Goal: Task Accomplishment & Management: Manage account settings

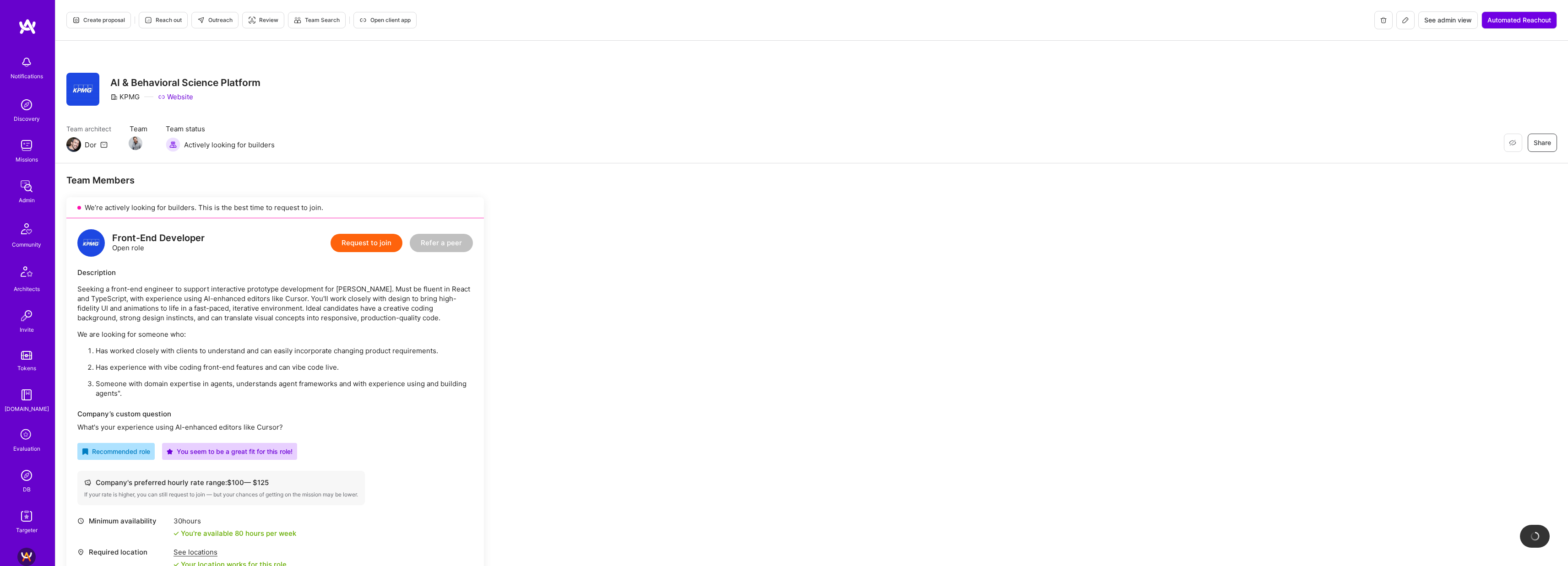
scroll to position [347, 0]
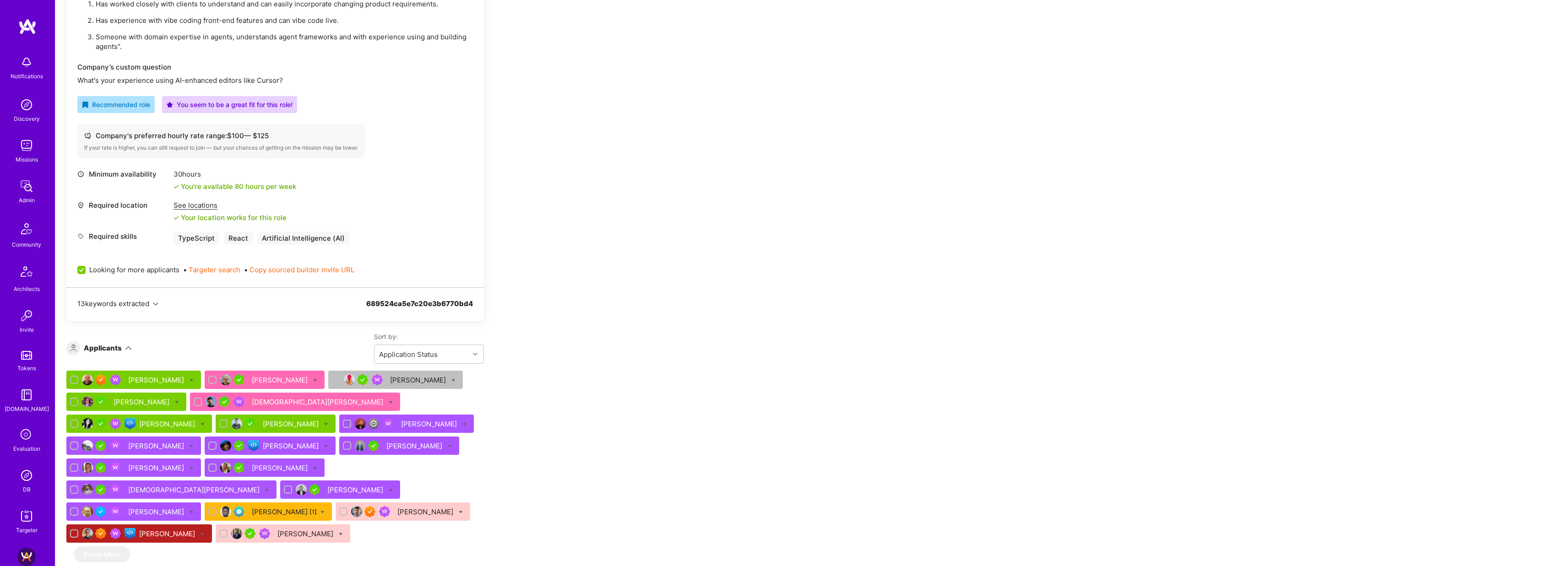
click at [196, 401] on input "checkbox" at bounding box center [199, 402] width 7 height 7
checkbox input "true"
click at [210, 381] on input "checkbox" at bounding box center [213, 380] width 7 height 7
checkbox input "true"
click at [313, 380] on icon at bounding box center [315, 380] width 4 height 4
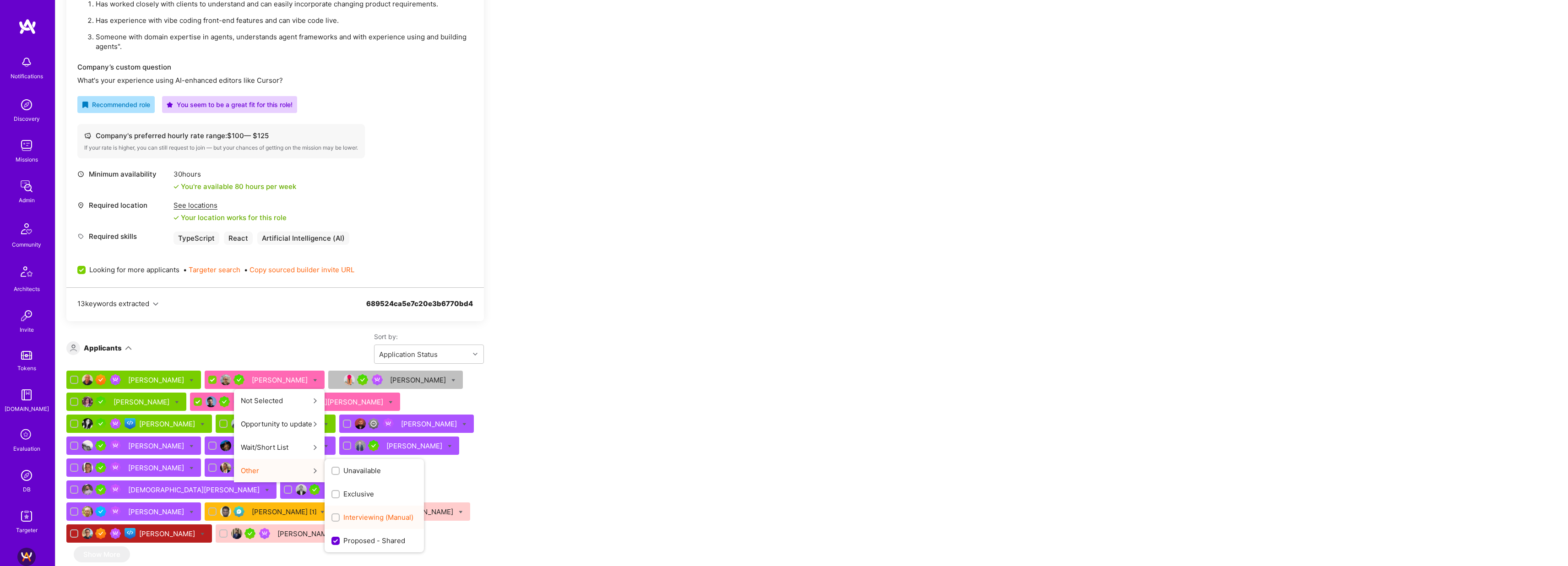
click at [344, 517] on span "Interviewing (Manual)" at bounding box center [378, 517] width 70 height 10
click at [333, 517] on input "Interviewing (Manual)" at bounding box center [336, 518] width 7 height 7
checkbox input "true"
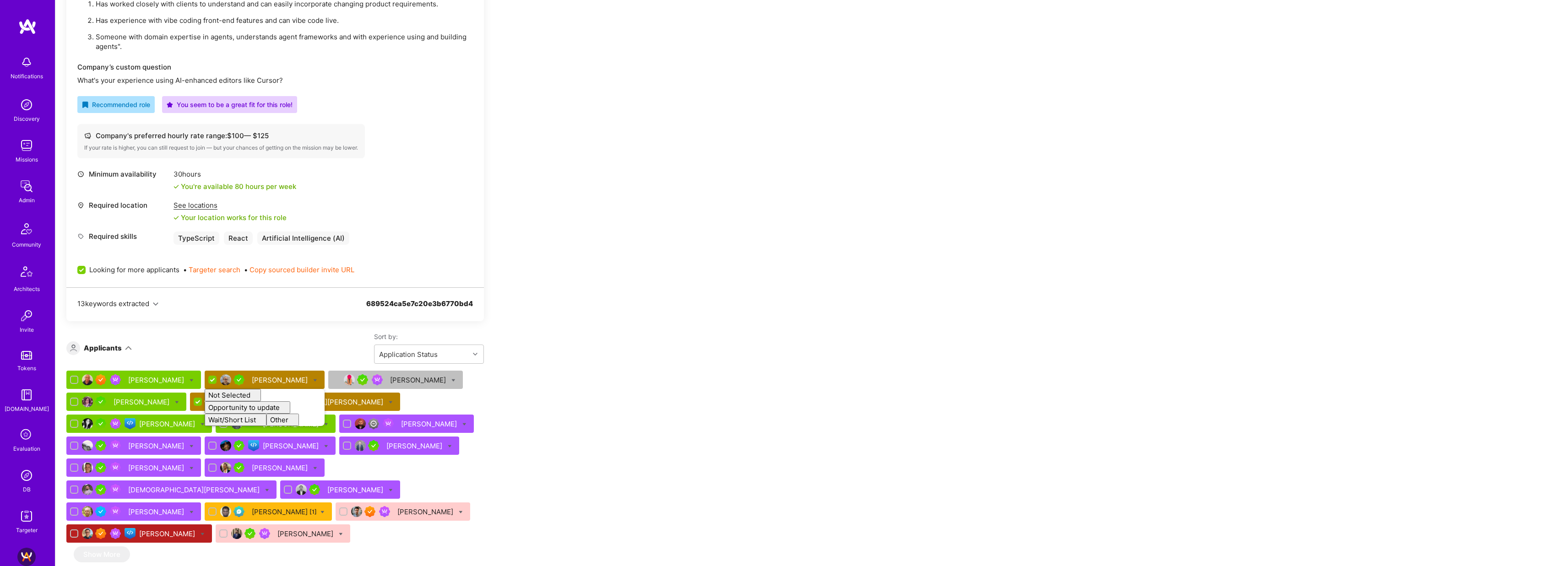
checkbox input "false"
click at [635, 391] on div "Team Members We’re actively looking for builders. This is the best time to requ…" at bounding box center [811, 564] width 1512 height 1495
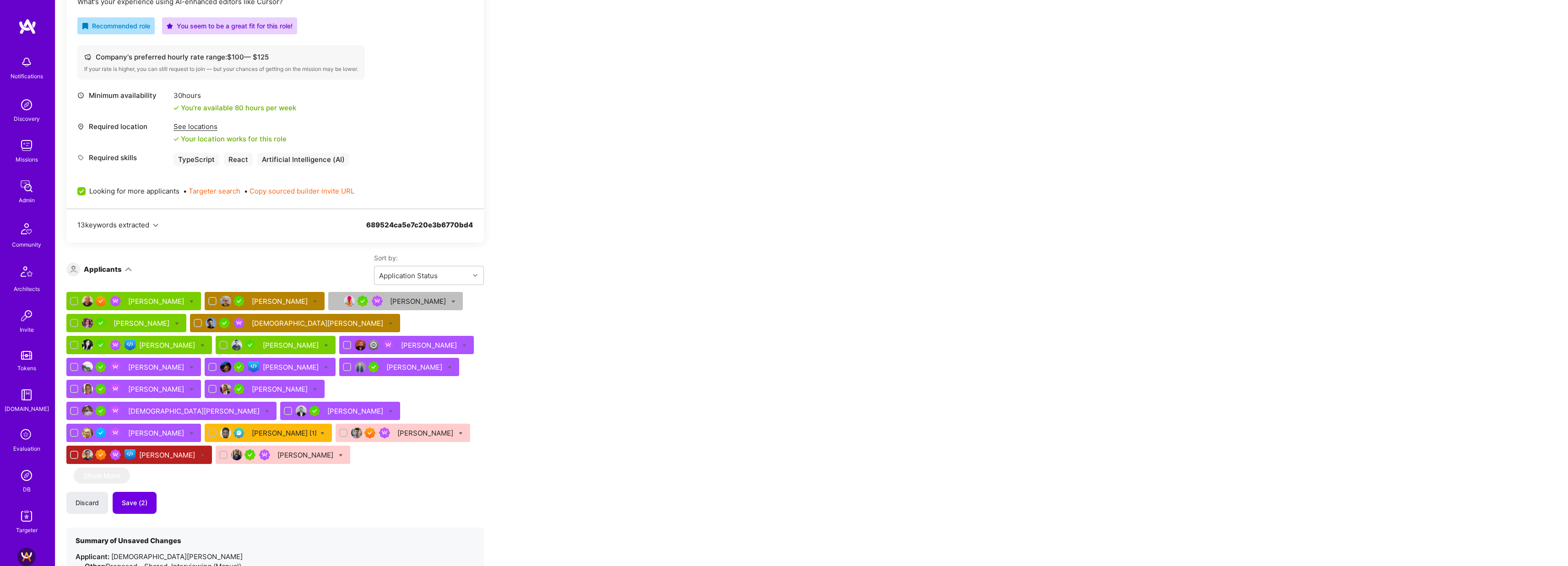
scroll to position [461, 0]
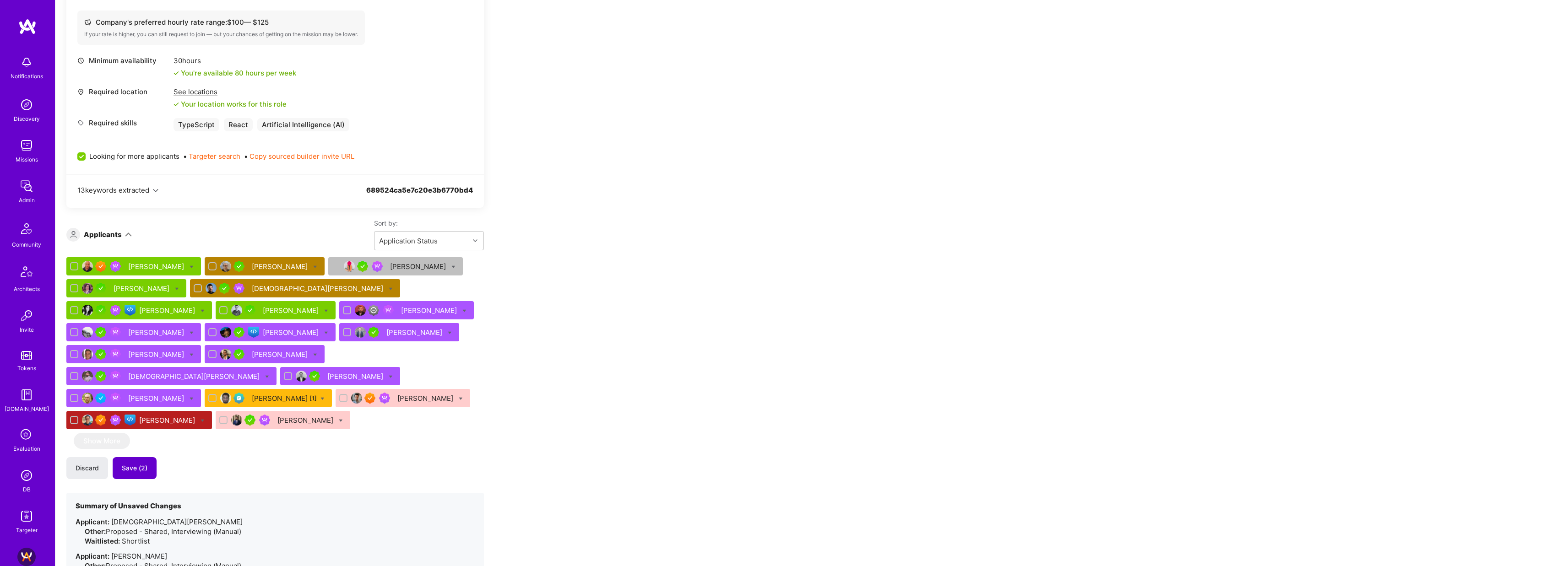
click at [137, 464] on span "Save (2)" at bounding box center [134, 469] width 26 height 9
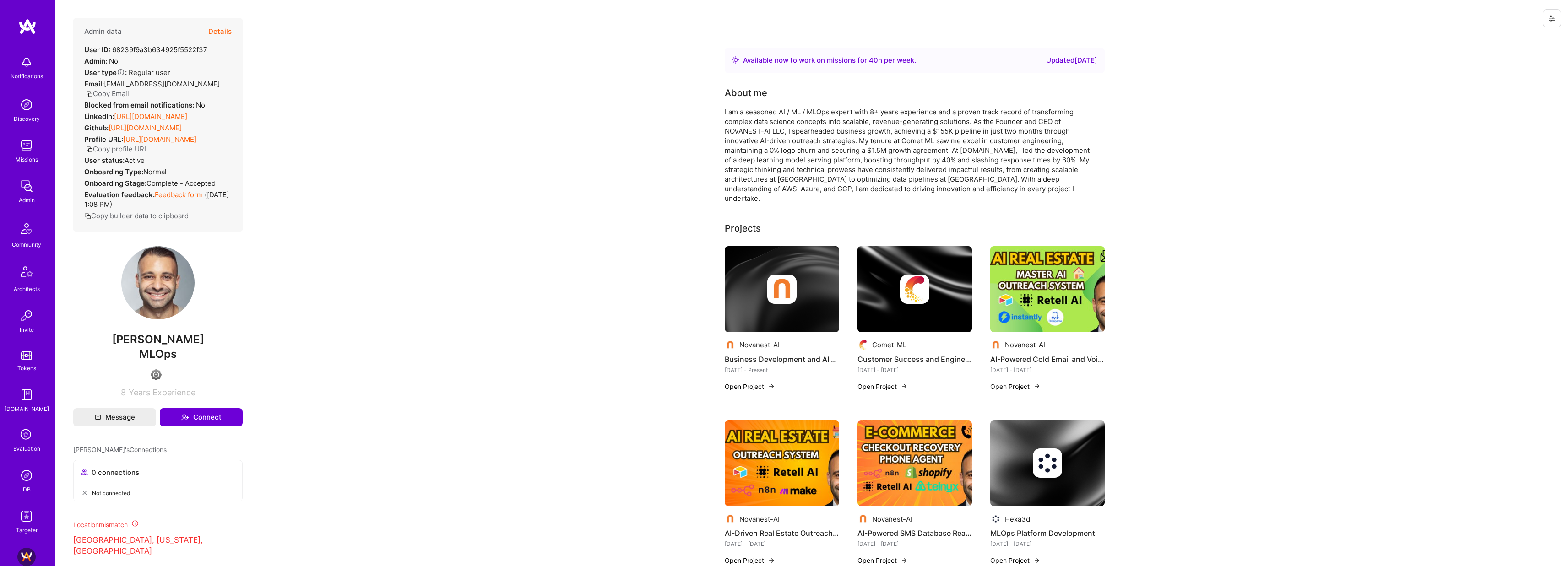
click at [219, 29] on button "Details" at bounding box center [220, 31] width 24 height 27
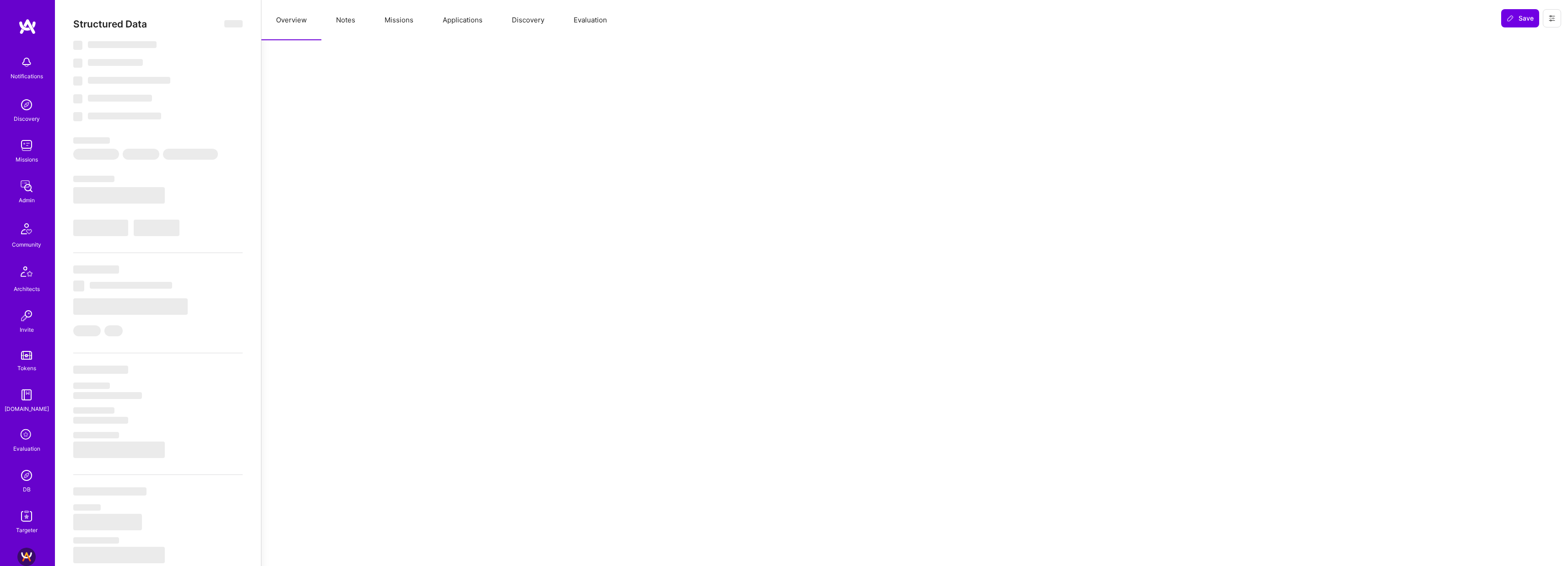
click at [448, 31] on button "Applications" at bounding box center [463, 20] width 69 height 41
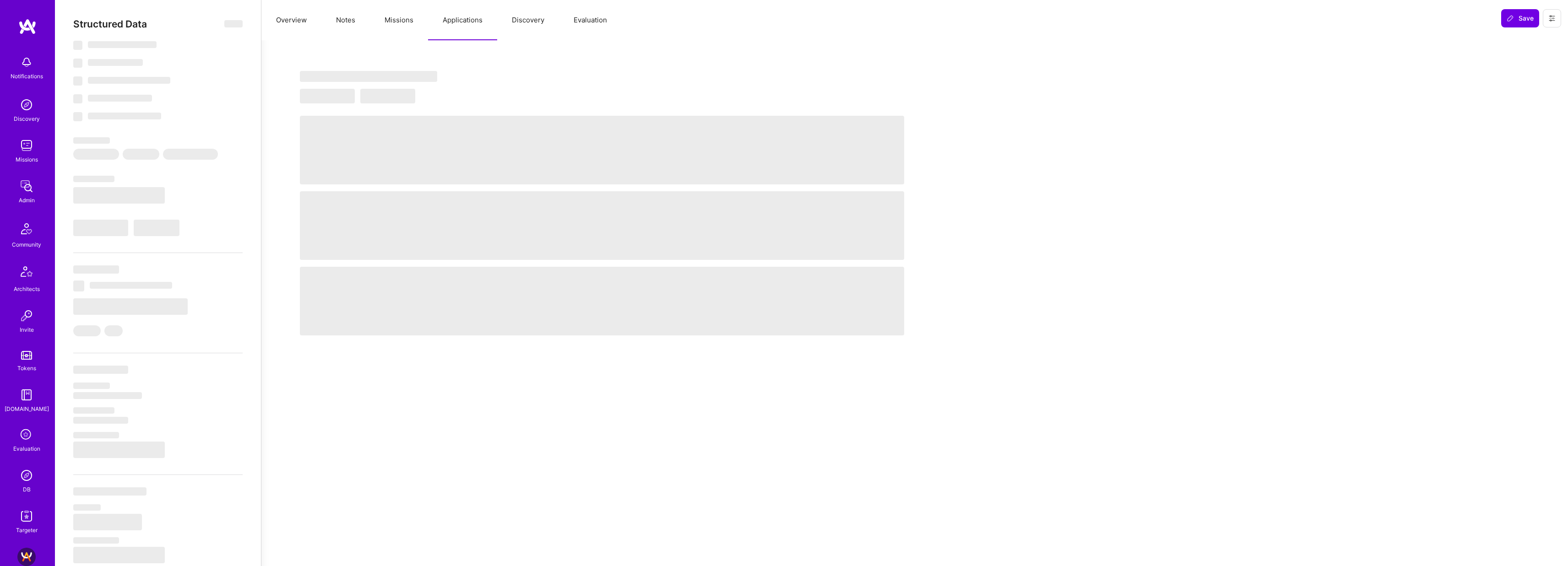
select select "Right Now"
select select "4"
select select "6"
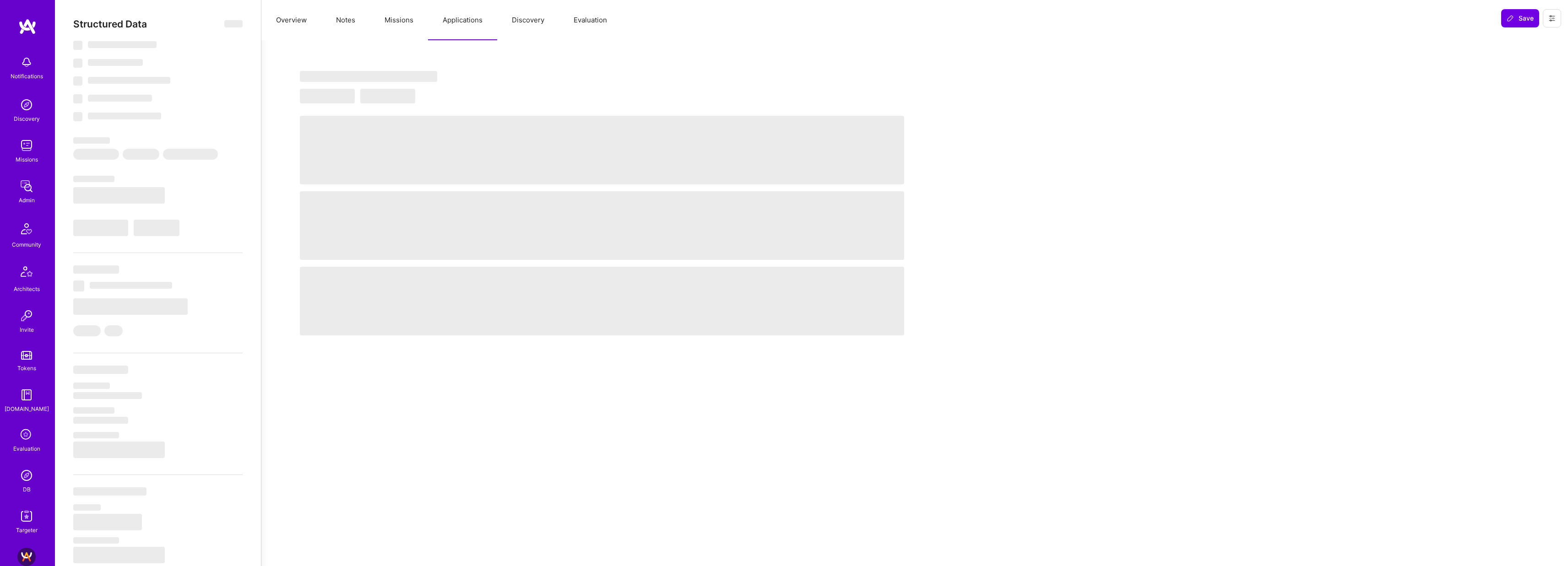
select select "US"
